Goal: Find specific page/section

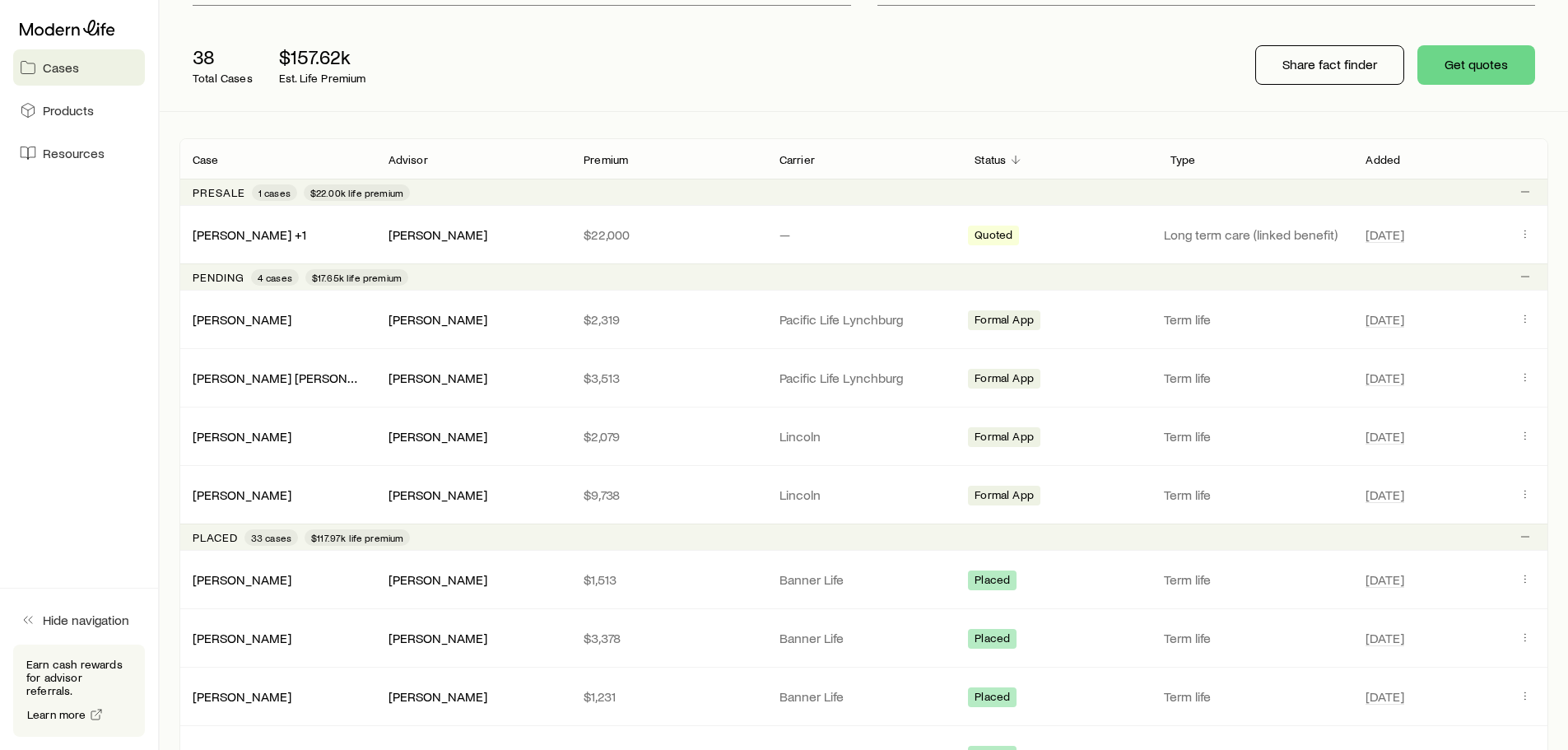
scroll to position [199, 0]
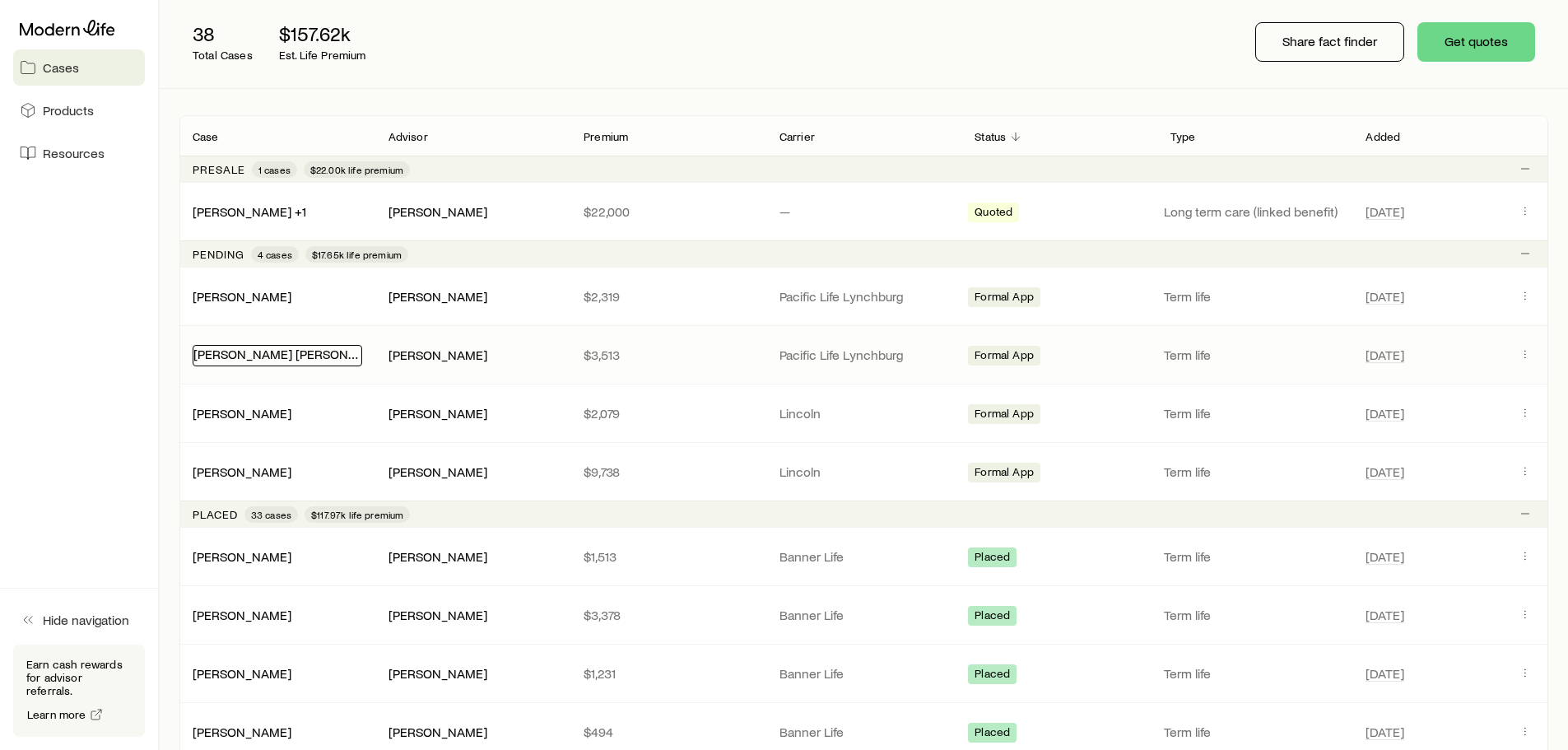
click at [256, 357] on link "[PERSON_NAME] [PERSON_NAME]" at bounding box center [293, 353] width 201 height 15
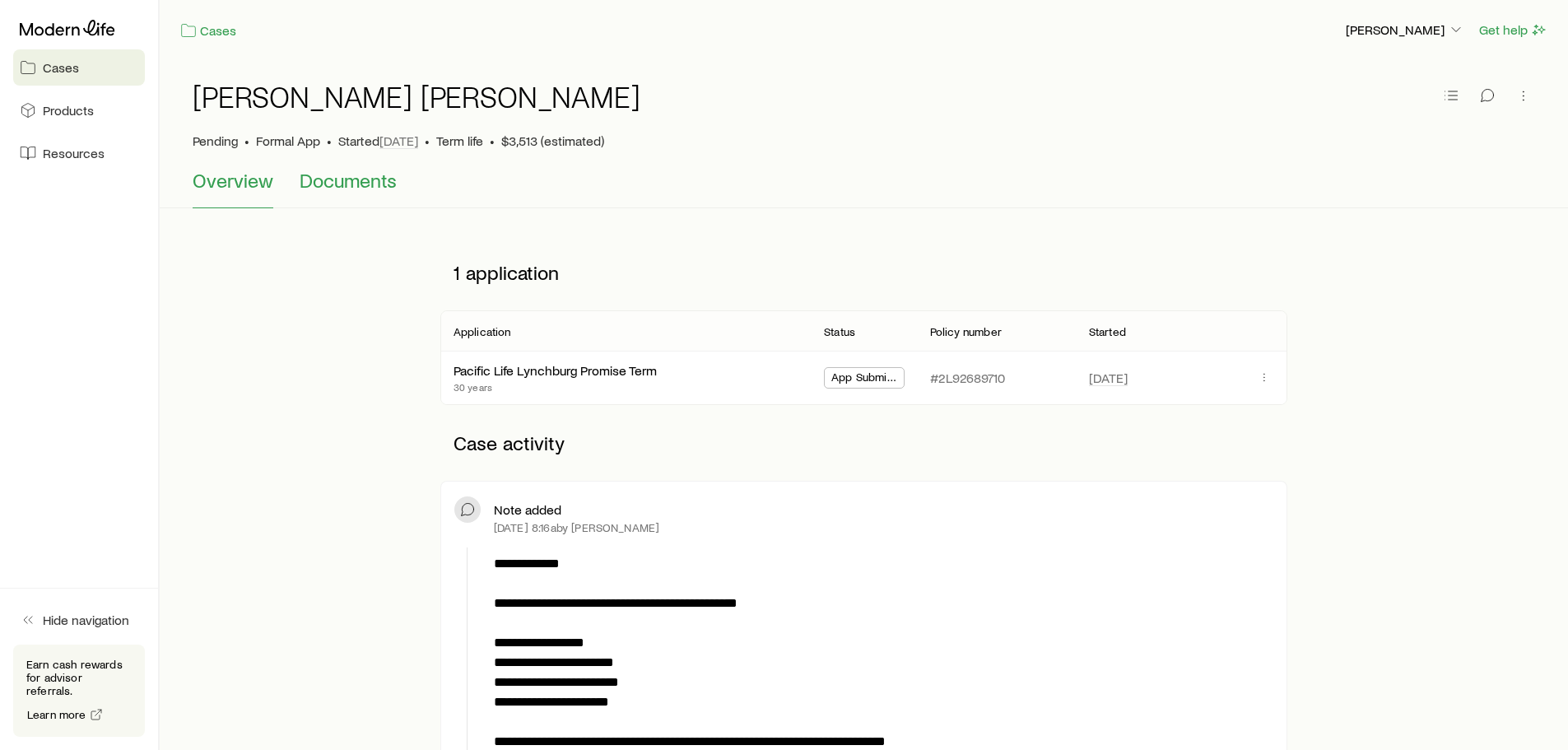
click at [341, 181] on span "Documents" at bounding box center [348, 180] width 97 height 23
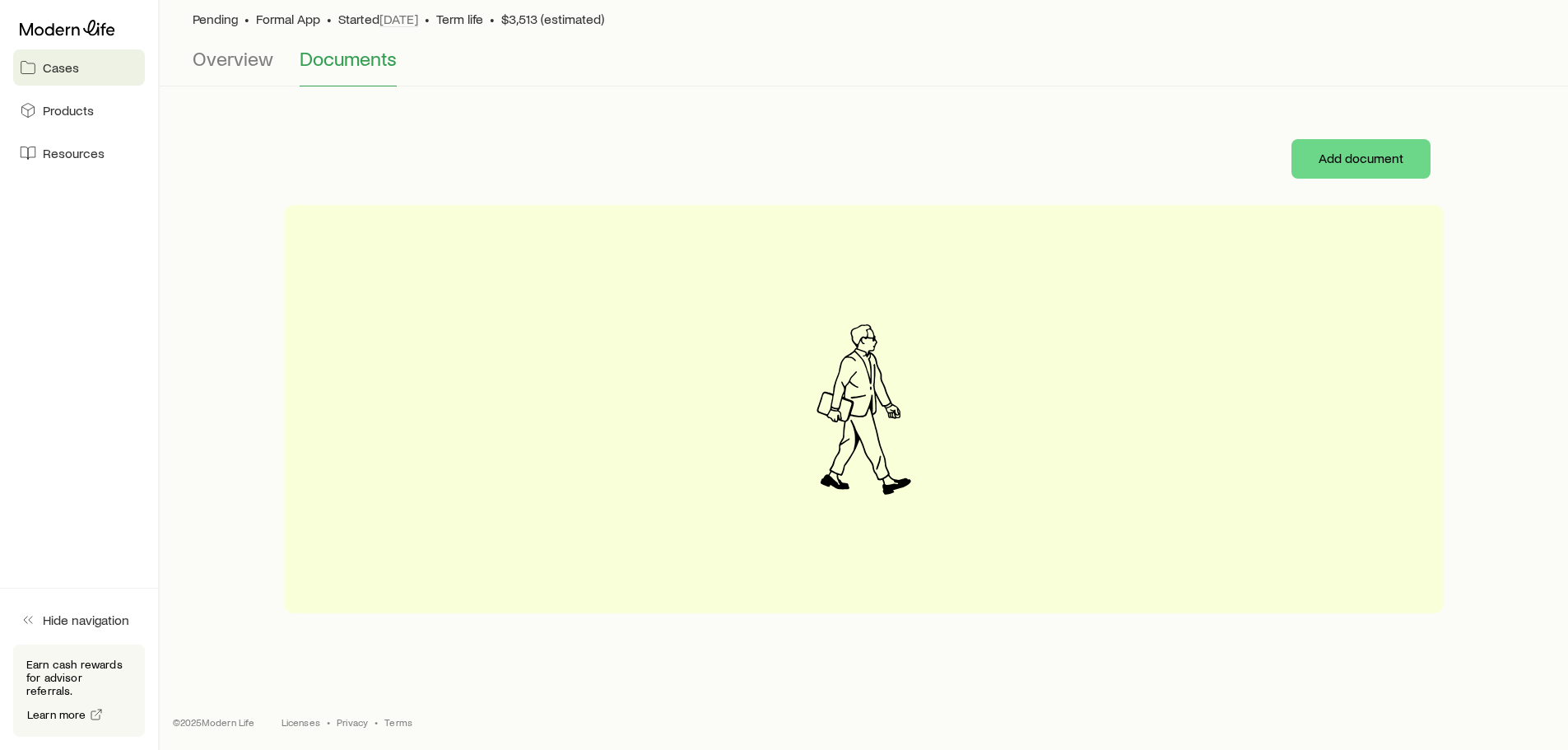
scroll to position [124, 0]
click at [235, 63] on span "Overview" at bounding box center [232, 57] width 81 height 23
